Goal: Information Seeking & Learning: Learn about a topic

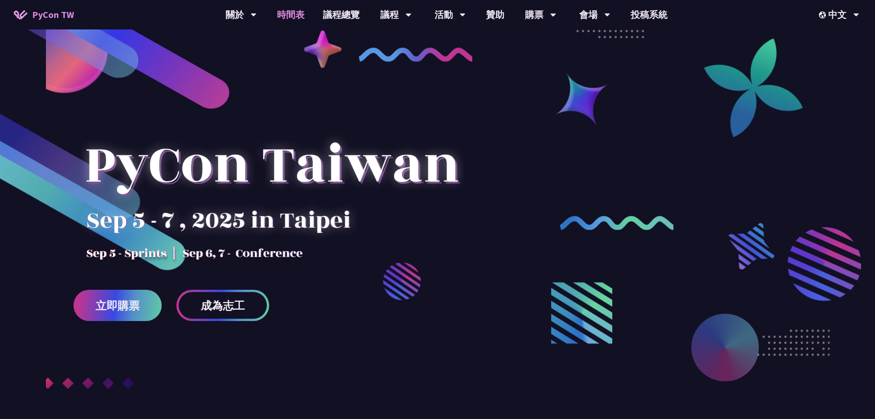
click at [296, 14] on link "時間表" at bounding box center [291, 14] width 46 height 29
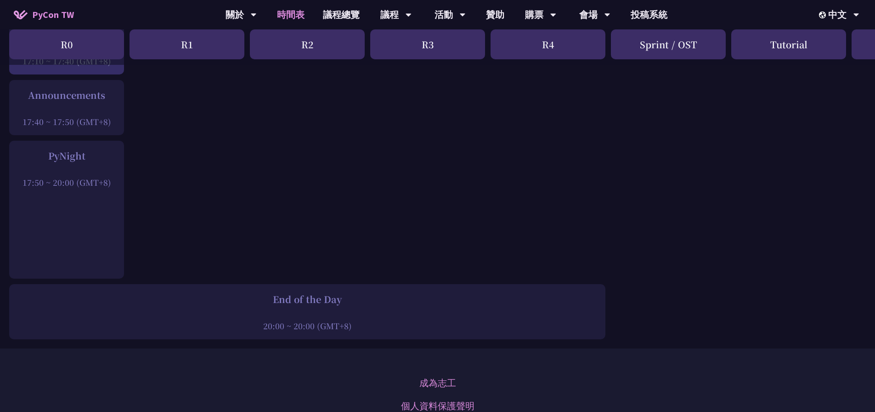
scroll to position [1389, 0]
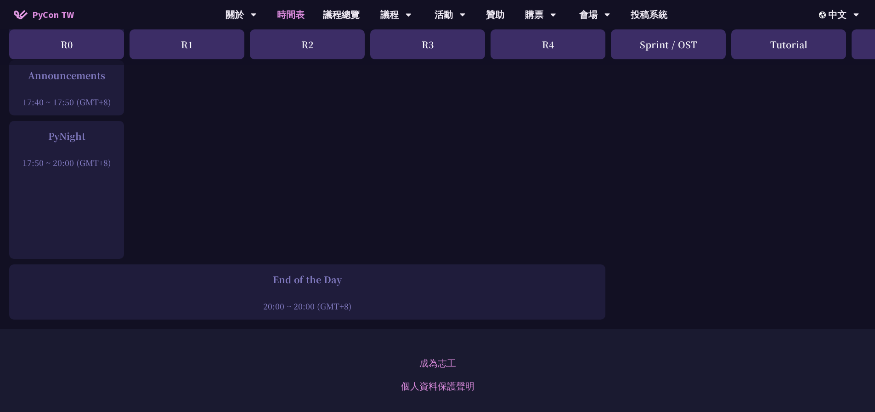
drag, startPoint x: 55, startPoint y: 135, endPoint x: 108, endPoint y: 178, distance: 69.0
click at [94, 175] on div "PyNight 17:50 ~ 20:00 (GMT+8)" at bounding box center [66, 190] width 115 height 138
drag, startPoint x: 160, startPoint y: 179, endPoint x: 176, endPoint y: 179, distance: 15.6
drag, startPoint x: 222, startPoint y: 249, endPoint x: 255, endPoint y: 281, distance: 45.8
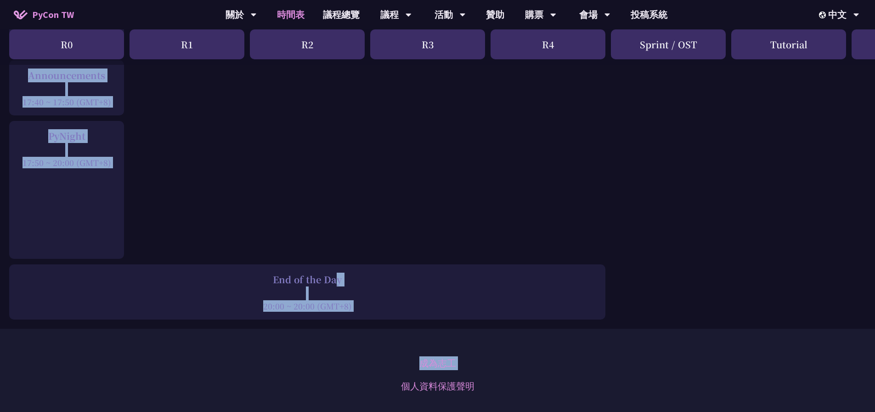
drag, startPoint x: 276, startPoint y: 272, endPoint x: 352, endPoint y: 333, distance: 97.8
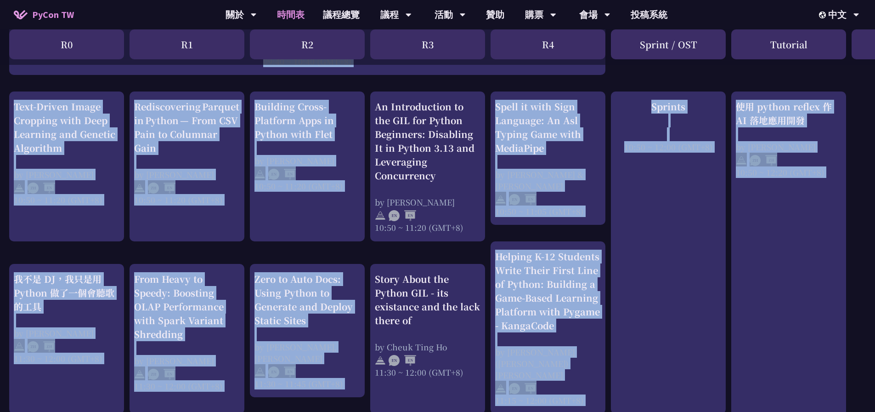
scroll to position [0, 0]
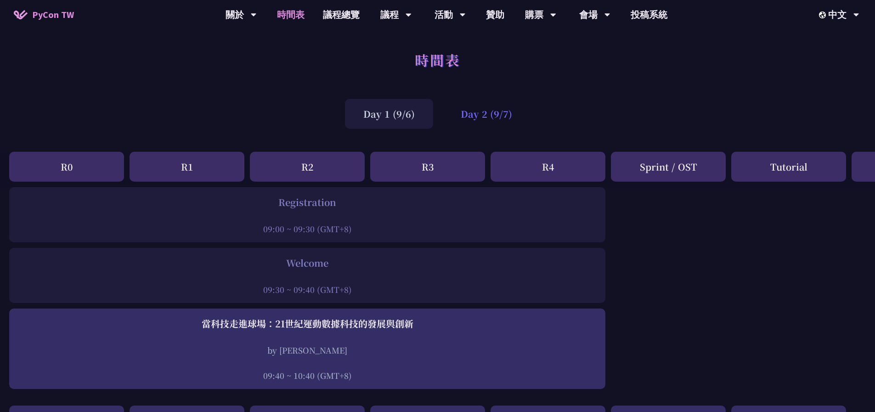
click at [461, 123] on div "Day 2 (9/7)" at bounding box center [486, 114] width 88 height 30
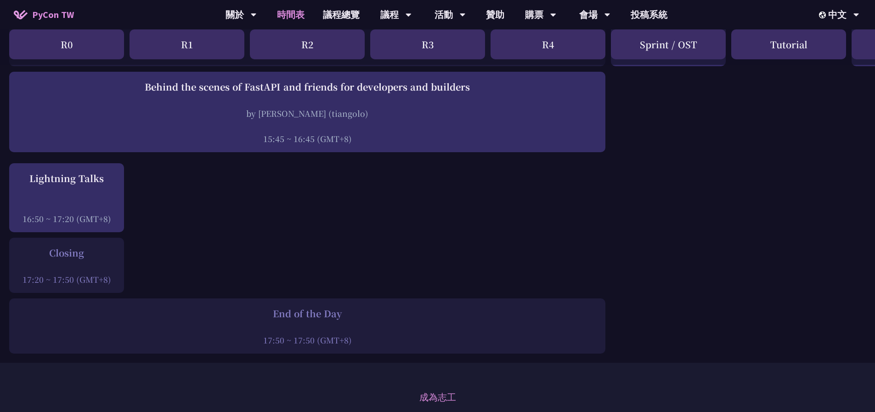
scroll to position [1162, 0]
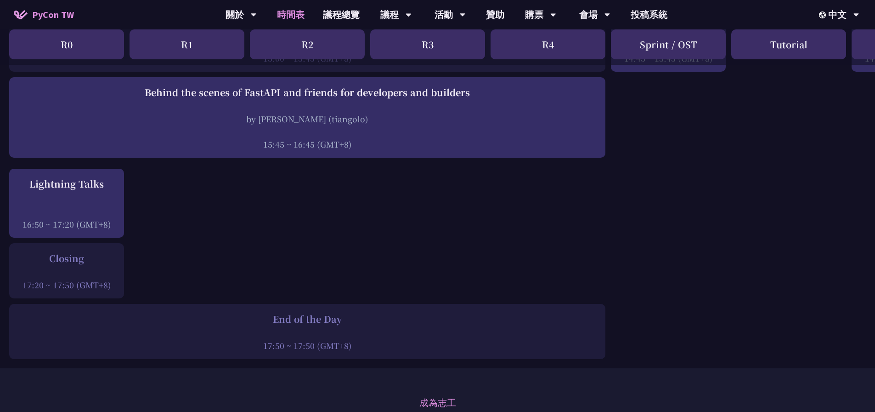
click at [270, 325] on div "End of the Day" at bounding box center [307, 319] width 587 height 14
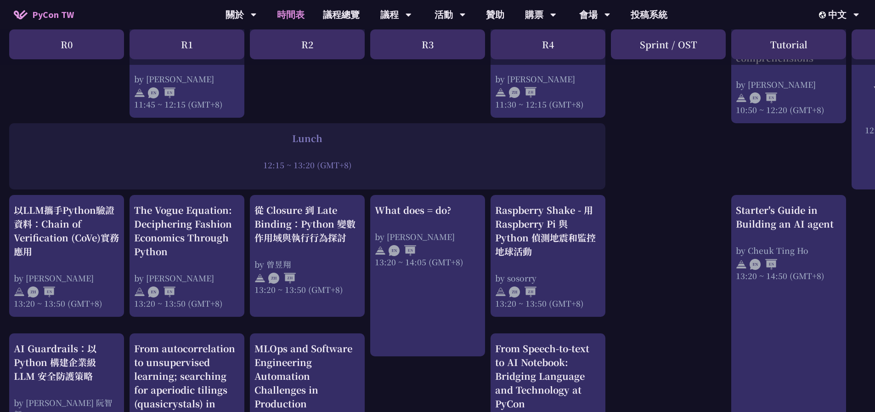
scroll to position [689, 0]
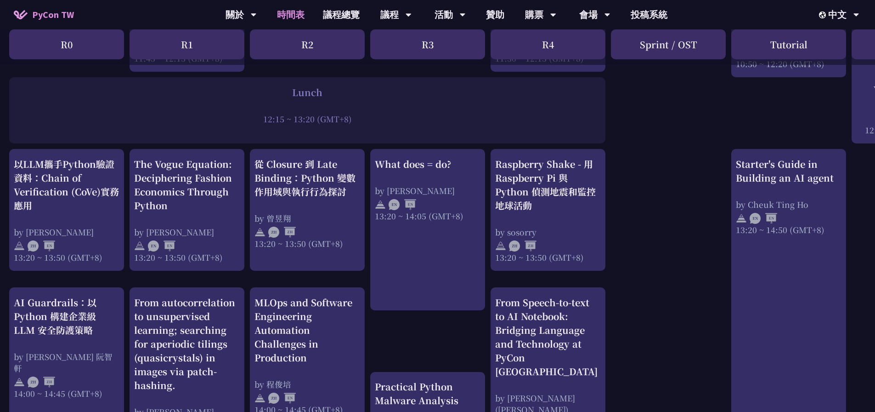
drag, startPoint x: 657, startPoint y: 134, endPoint x: 631, endPoint y: 123, distance: 27.6
click at [631, 123] on div "print("Hello World")，然後呢？ by [PERSON_NAME] 10:50 ~ 11:35 (GMT+8) What does = do…" at bounding box center [488, 164] width 976 height 1333
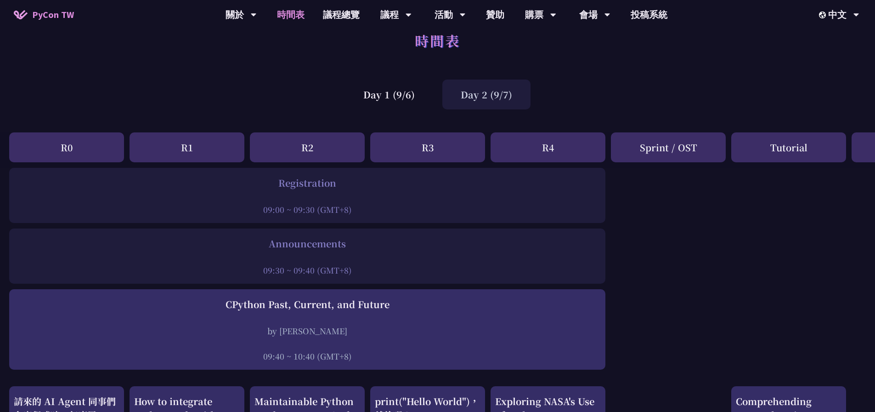
scroll to position [0, 0]
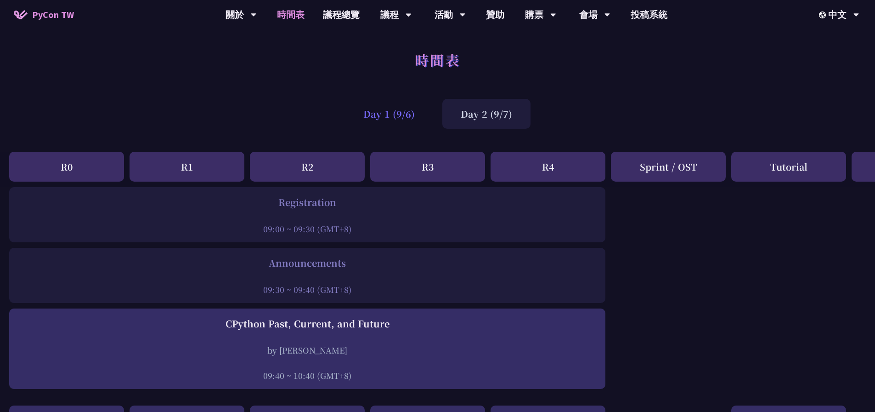
click at [406, 108] on div "Day 1 (9/6)" at bounding box center [389, 114] width 88 height 30
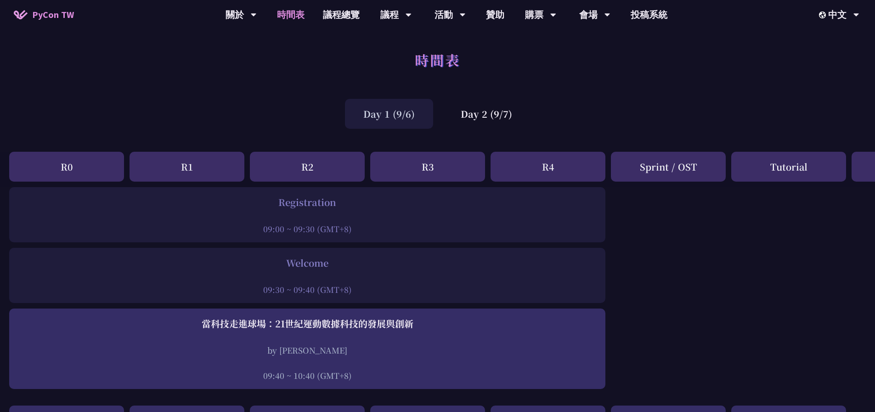
click at [410, 119] on div "Day 1 (9/6)" at bounding box center [389, 114] width 88 height 30
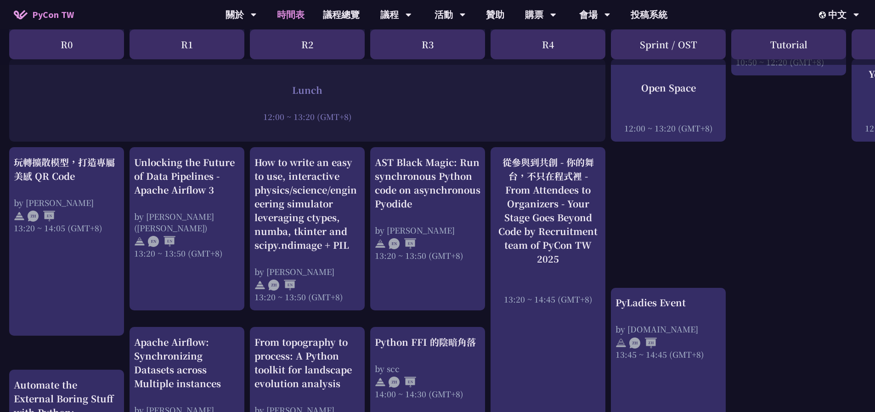
scroll to position [689, 0]
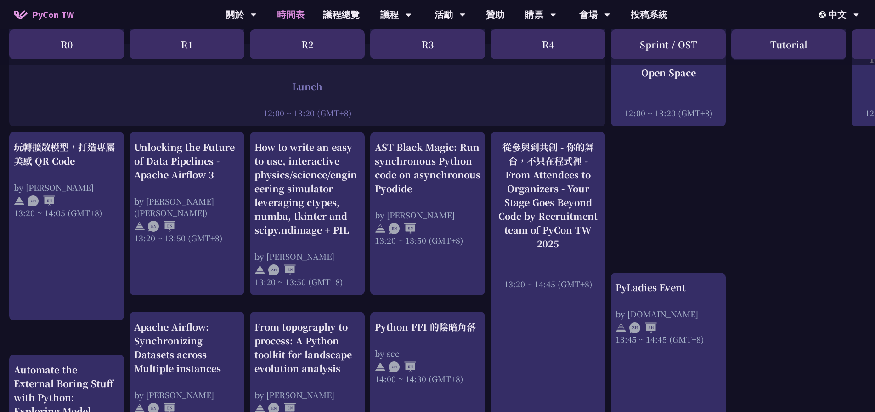
drag, startPoint x: 731, startPoint y: 146, endPoint x: 715, endPoint y: 147, distance: 16.1
click at [715, 147] on div "An Introduction to the GIL for Python Beginners: Disabling It in Python 3.13 an…" at bounding box center [488, 258] width 976 height 1521
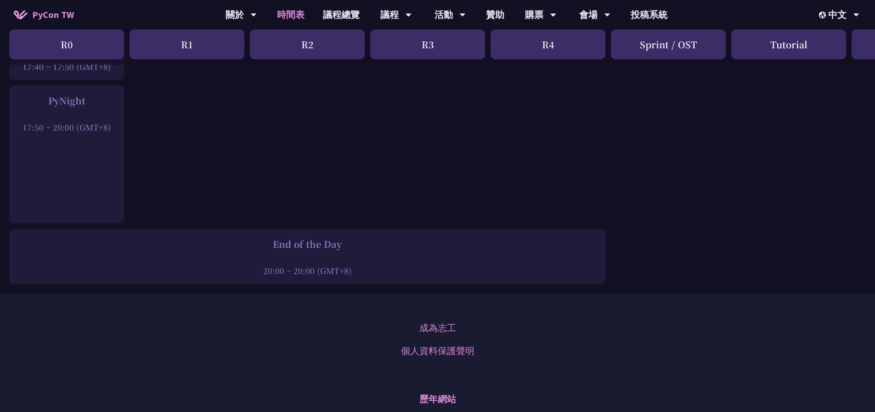
scroll to position [1608, 0]
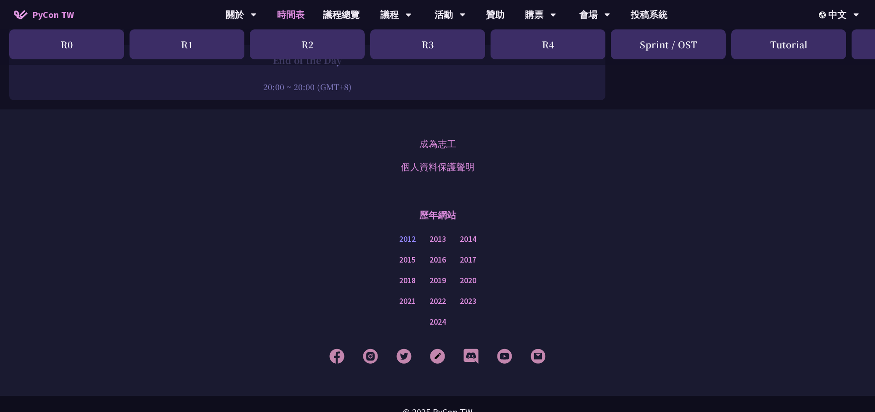
click at [411, 236] on link "2012" at bounding box center [407, 238] width 17 height 11
click at [440, 235] on link "2013" at bounding box center [438, 238] width 17 height 11
click at [471, 233] on link "2014" at bounding box center [468, 238] width 17 height 11
click at [463, 254] on link "2017" at bounding box center [468, 259] width 17 height 11
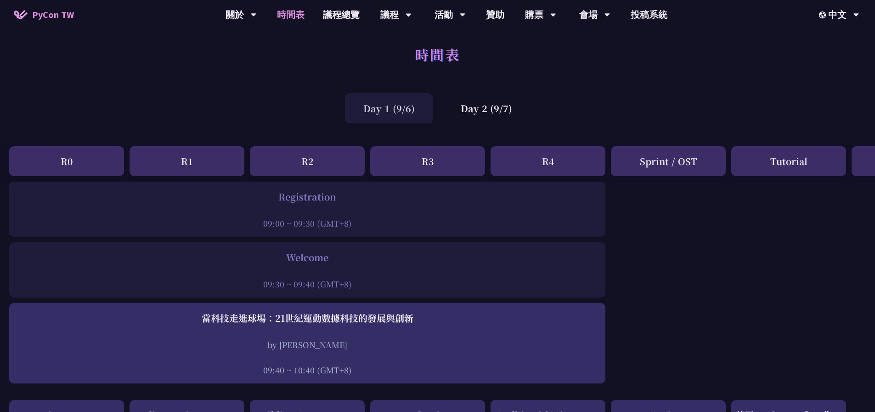
scroll to position [0, 0]
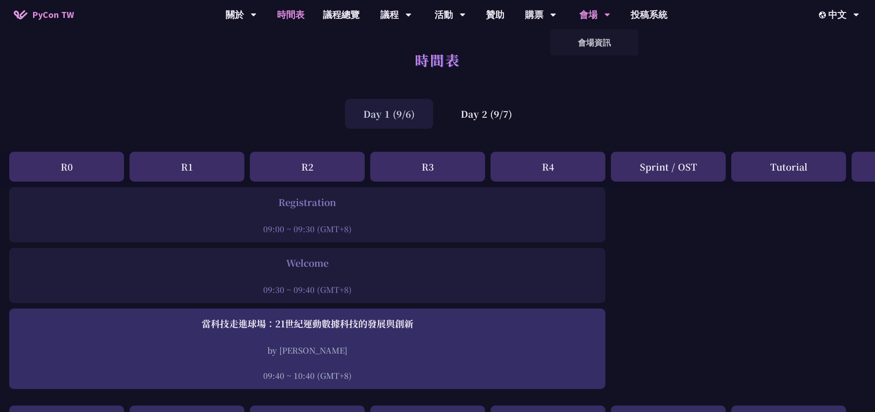
click at [596, 22] on div "會場" at bounding box center [594, 14] width 31 height 29
click at [655, 165] on div "Sprint / OST" at bounding box center [668, 167] width 115 height 30
click at [485, 119] on div "Day 2 (9/7)" at bounding box center [486, 114] width 88 height 30
